Goal: Task Accomplishment & Management: Use online tool/utility

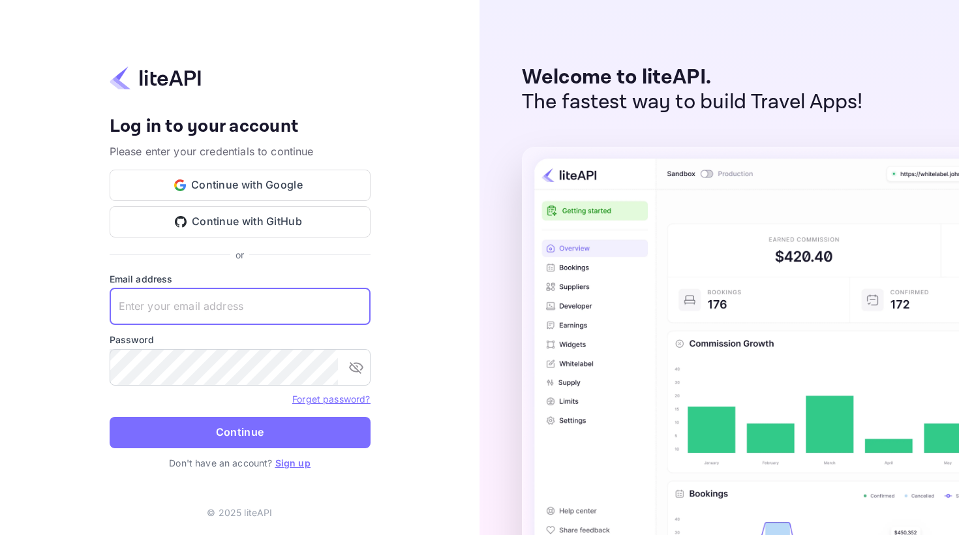
click at [157, 312] on input "text" at bounding box center [240, 306] width 261 height 37
paste input "b2b_travel@yandex-team.ru"
drag, startPoint x: 269, startPoint y: 307, endPoint x: 94, endPoint y: 307, distance: 174.9
click at [94, 307] on div "Your account has been created successfully, a confirmation link has been sent t…" at bounding box center [240, 267] width 480 height 535
paste input "emgusev"
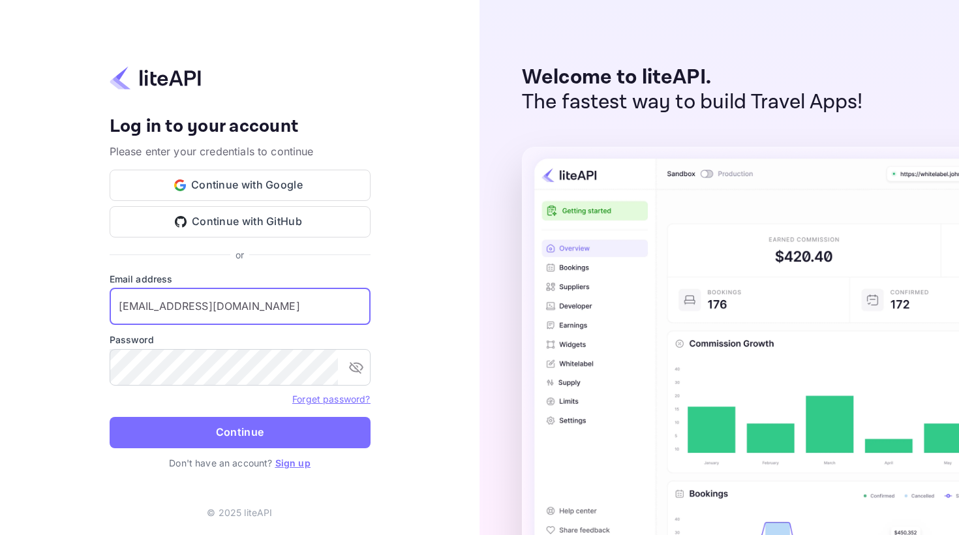
type input "emgusev@yandex-team.ru"
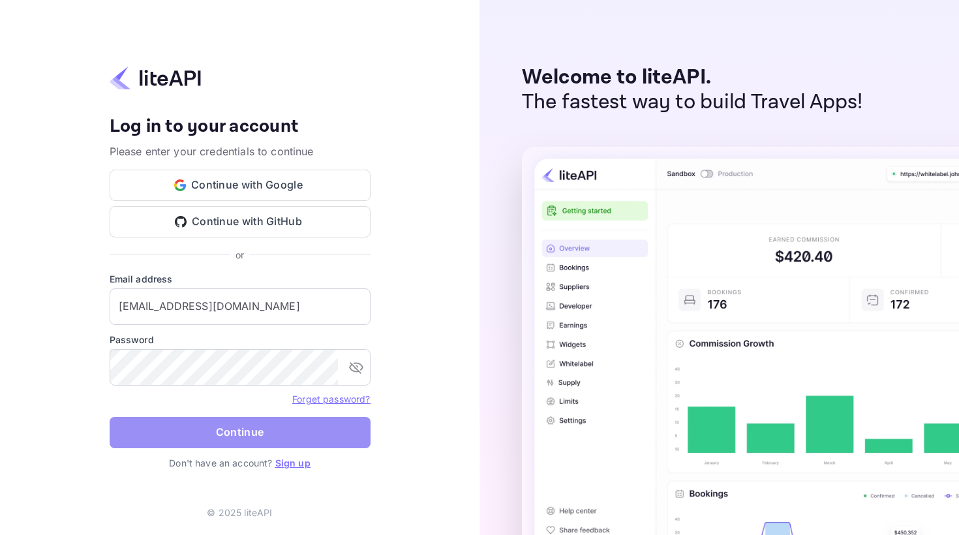
click at [211, 425] on button "Continue" at bounding box center [240, 432] width 261 height 31
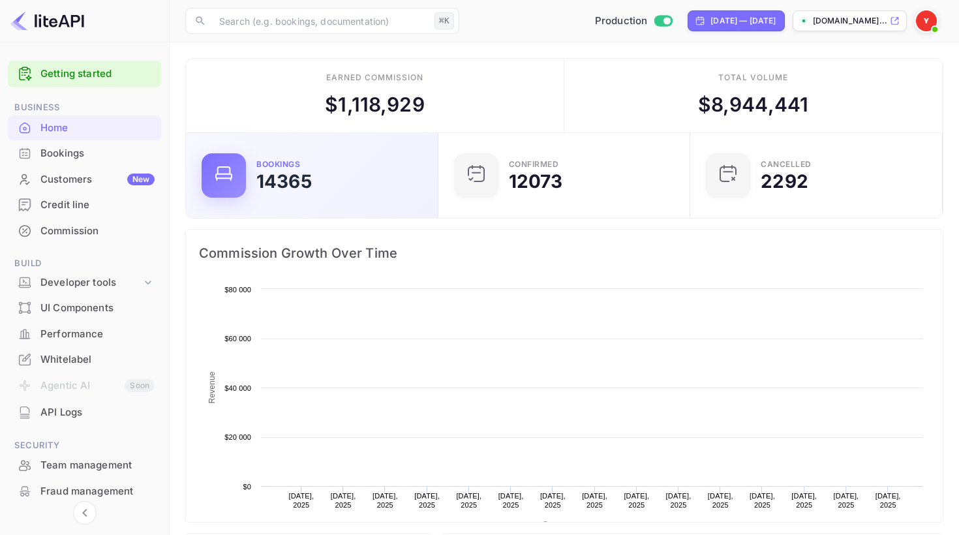
scroll to position [1, 1]
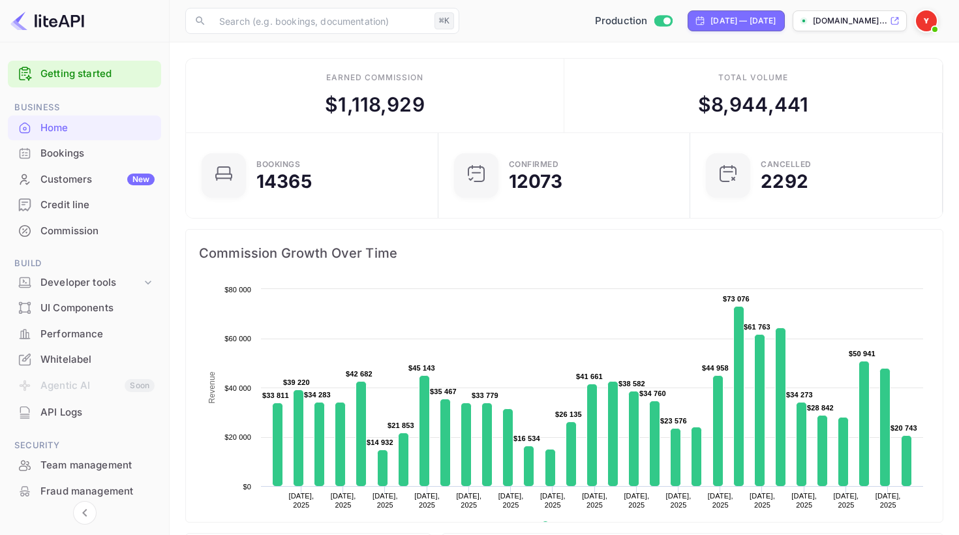
click at [63, 155] on div "Bookings" at bounding box center [97, 153] width 114 height 15
